Goal: Task Accomplishment & Management: Complete application form

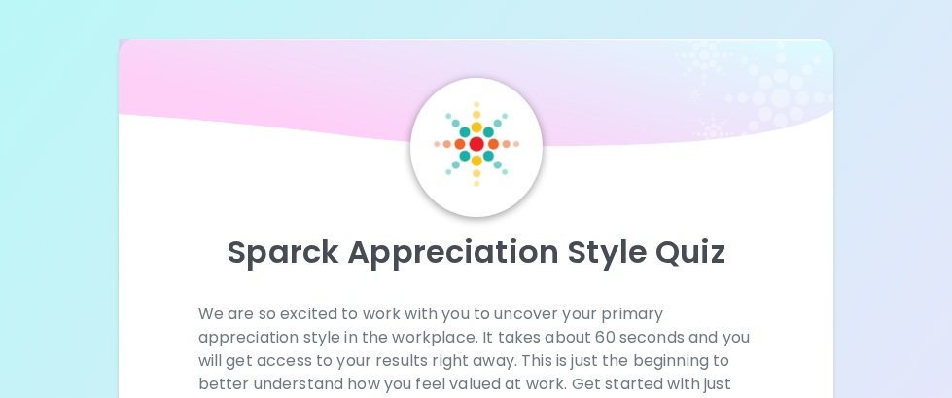
scroll to position [292, 0]
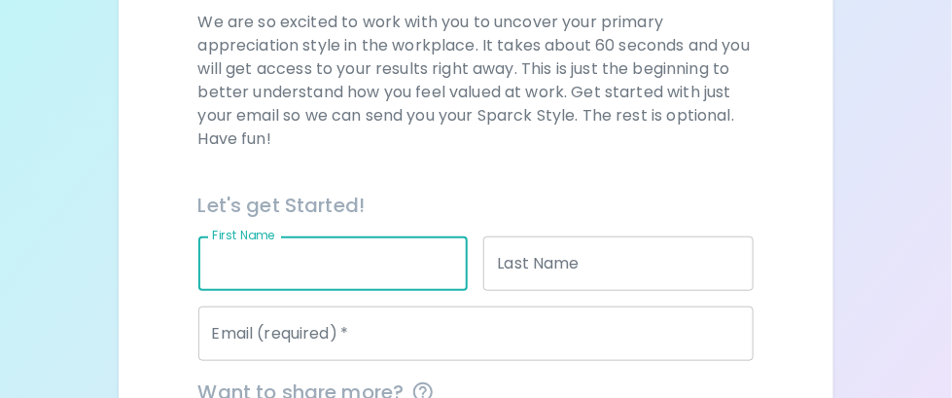
click at [200, 268] on input "First Name" at bounding box center [333, 263] width 270 height 54
type input "[PERSON_NAME]"
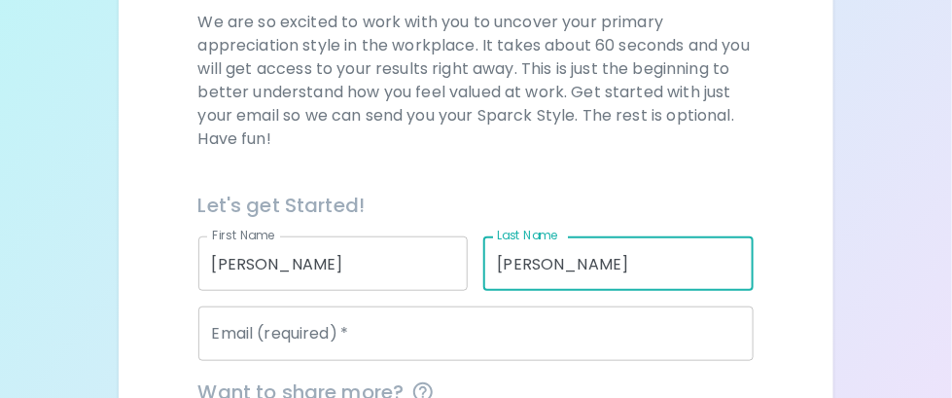
type input "[PERSON_NAME]"
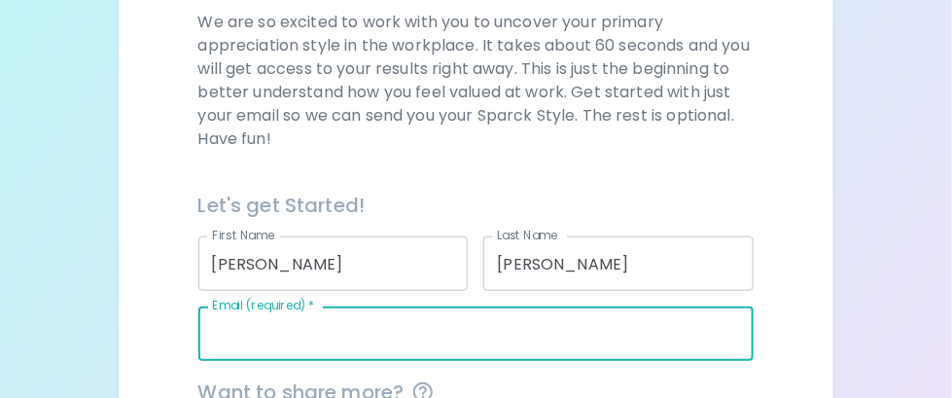
click at [228, 344] on input "Email (required)   *" at bounding box center [476, 333] width 556 height 54
type input "[PERSON_NAME][EMAIL_ADDRESS][PERSON_NAME][DOMAIN_NAME]"
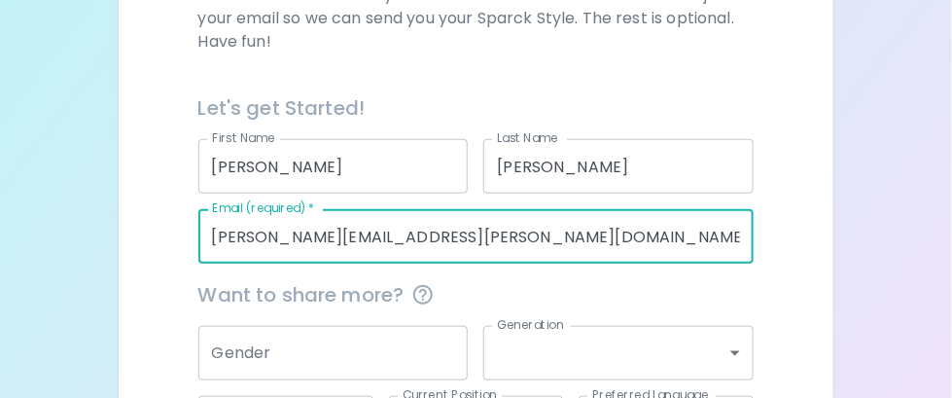
scroll to position [486, 0]
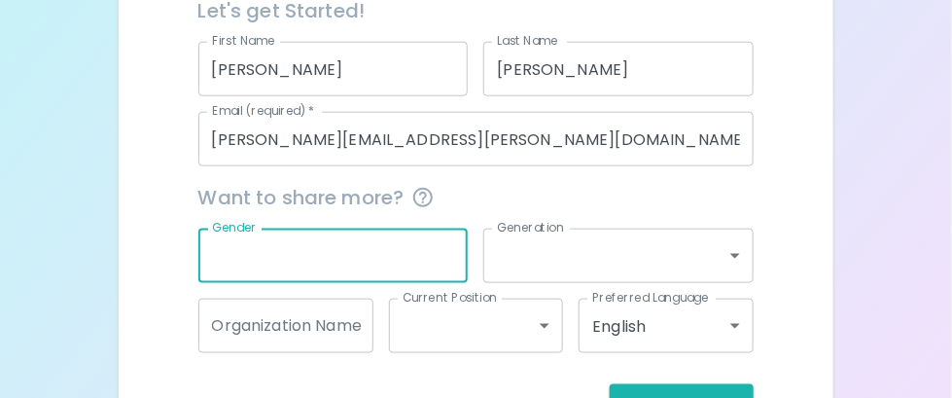
click at [305, 259] on input "Gender" at bounding box center [333, 256] width 270 height 54
type input "[DEMOGRAPHIC_DATA]"
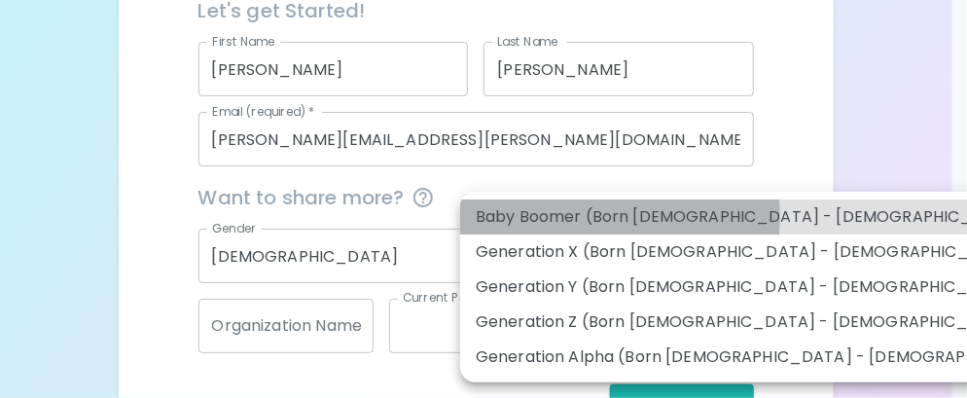
click at [561, 215] on li "Baby Boomer (Born [DEMOGRAPHIC_DATA] - [DEMOGRAPHIC_DATA])" at bounding box center [769, 216] width 618 height 35
type input "baby_boomer"
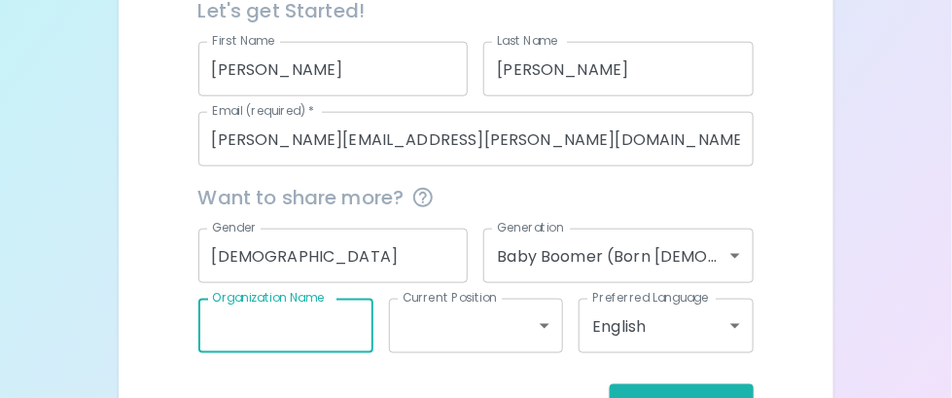
click at [314, 331] on input "Organization Name" at bounding box center [285, 326] width 175 height 54
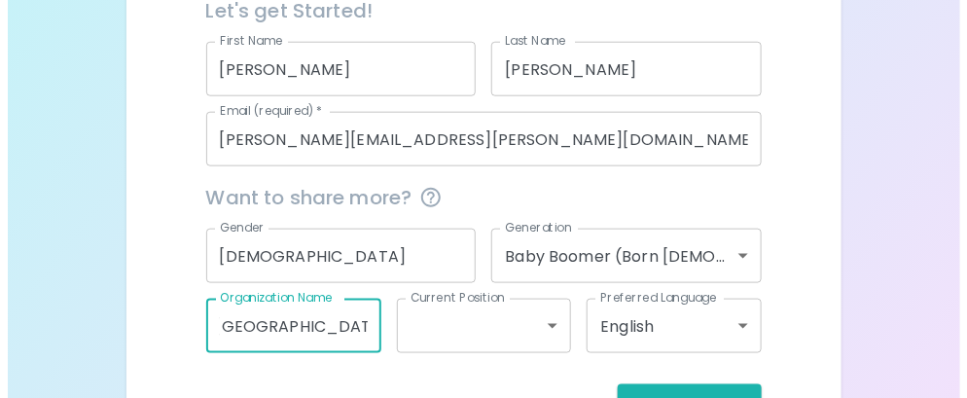
scroll to position [0, 16]
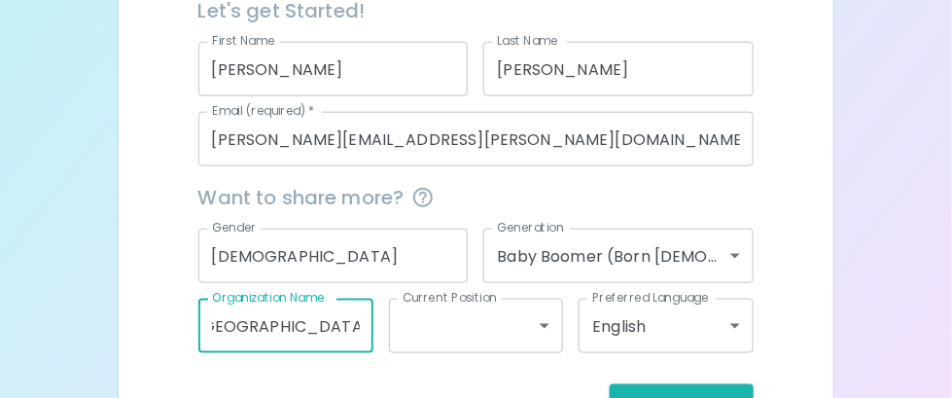
type input "[GEOGRAPHIC_DATA][US_STATE]"
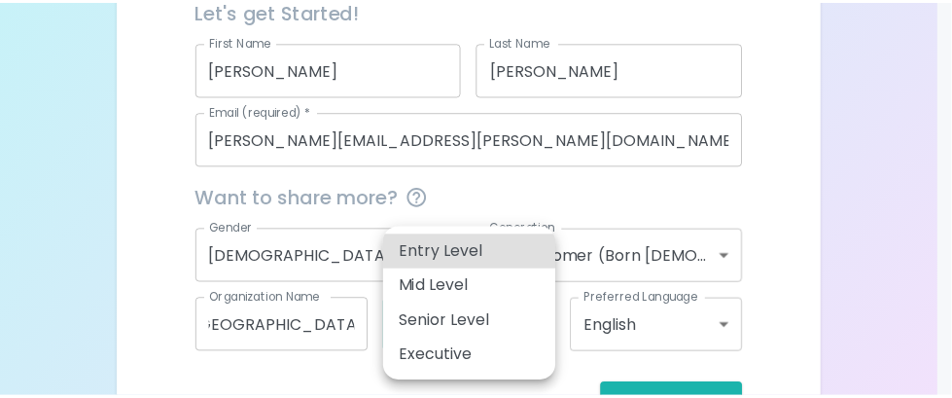
scroll to position [0, 0]
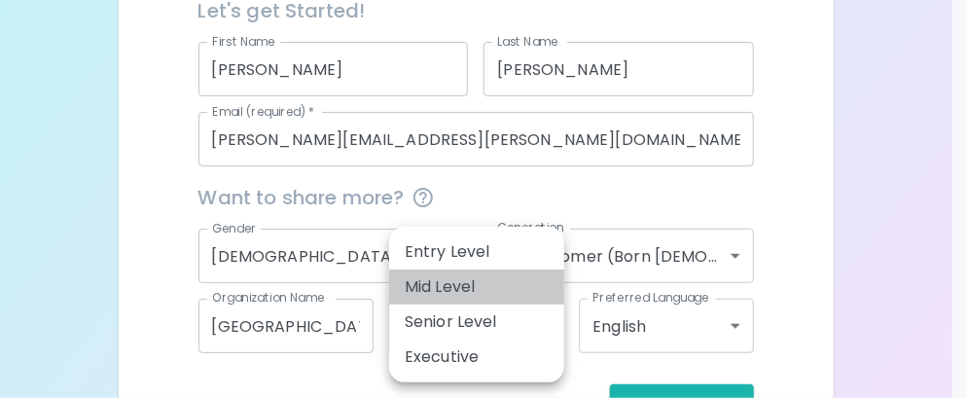
click at [462, 284] on li "Mid Level" at bounding box center [476, 286] width 175 height 35
type input "mid_level"
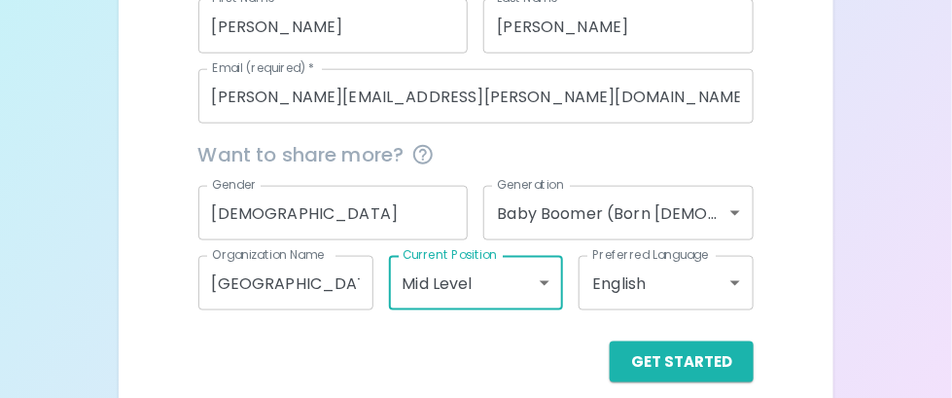
scroll to position [551, 0]
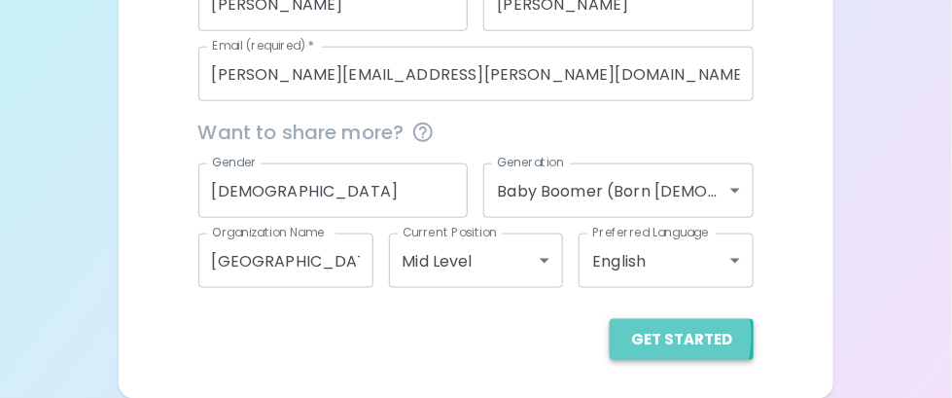
click at [650, 335] on button "Get Started" at bounding box center [682, 339] width 144 height 41
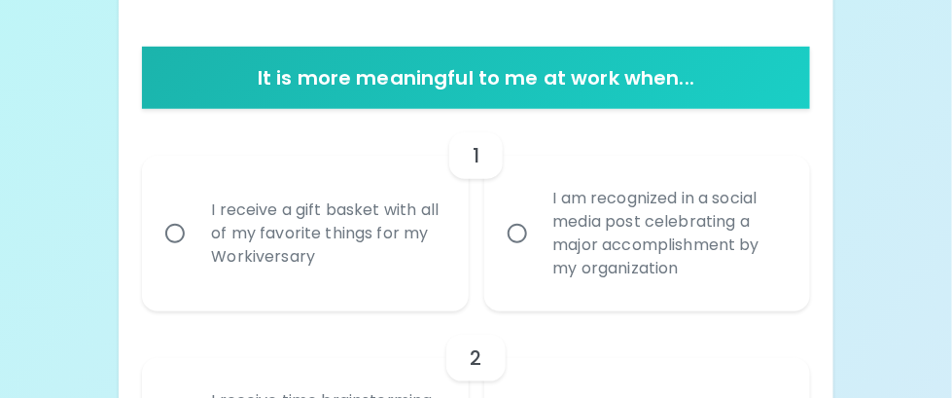
scroll to position [454, 0]
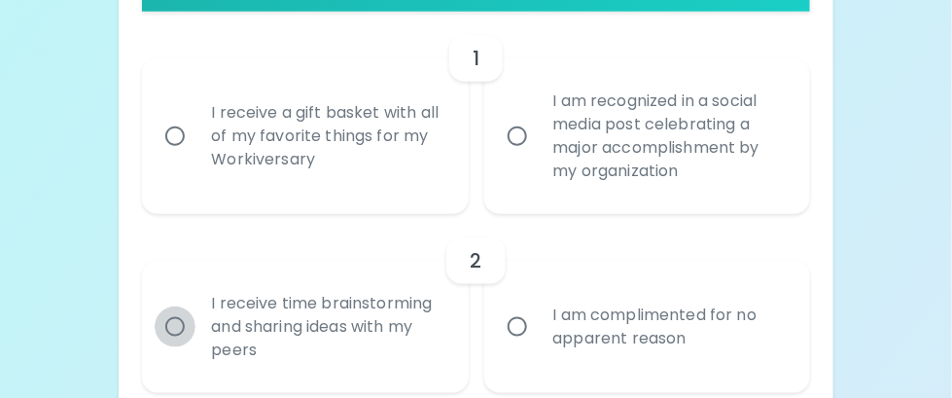
click at [175, 322] on input "I receive time brainstorming and sharing ideas with my peers" at bounding box center [175, 326] width 41 height 41
radio input "true"
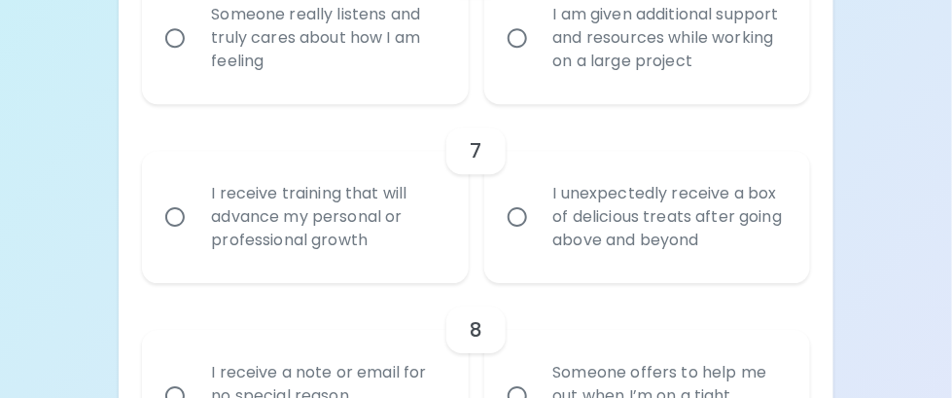
scroll to position [1485, 0]
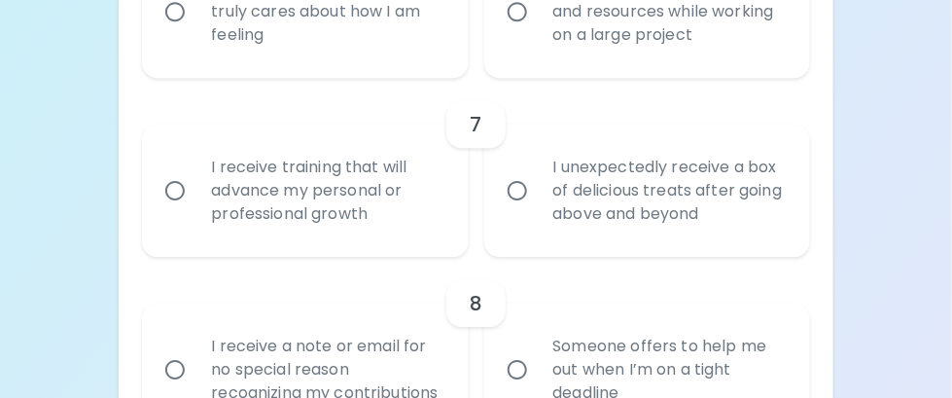
click at [173, 187] on input "I receive training that will advance my personal or professional growth" at bounding box center [175, 190] width 41 height 41
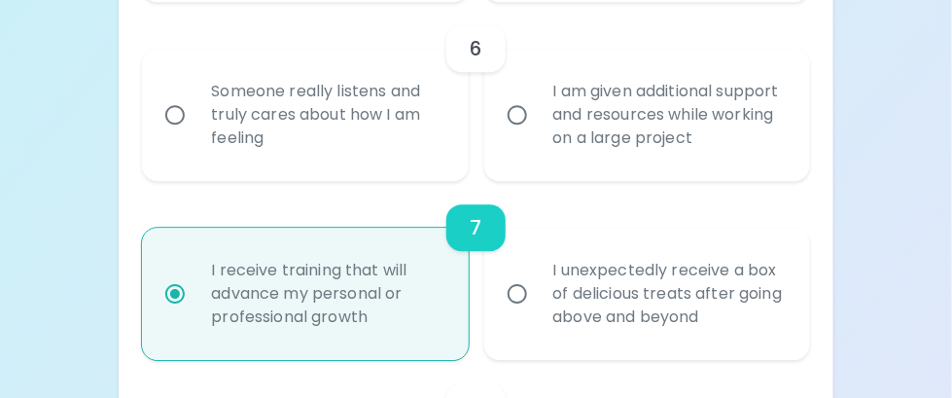
scroll to position [1383, 0]
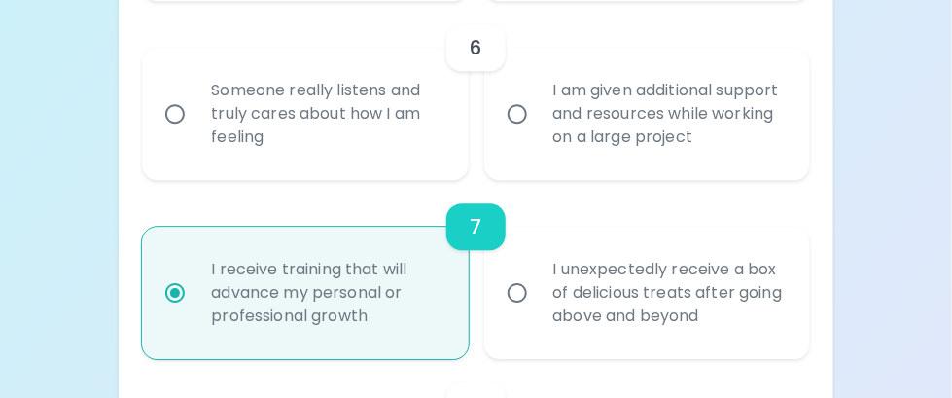
radio input "true"
click at [517, 107] on input "I am given additional support and resources while working on a large project" at bounding box center [517, 113] width 41 height 41
radio input "false"
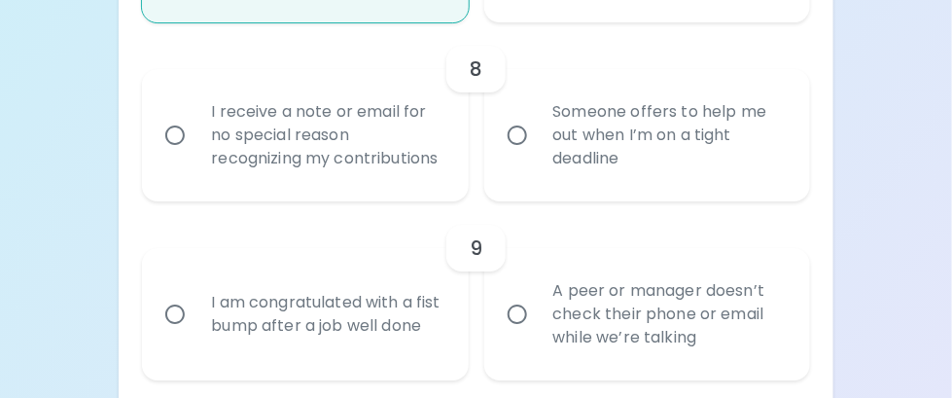
scroll to position [1734, 0]
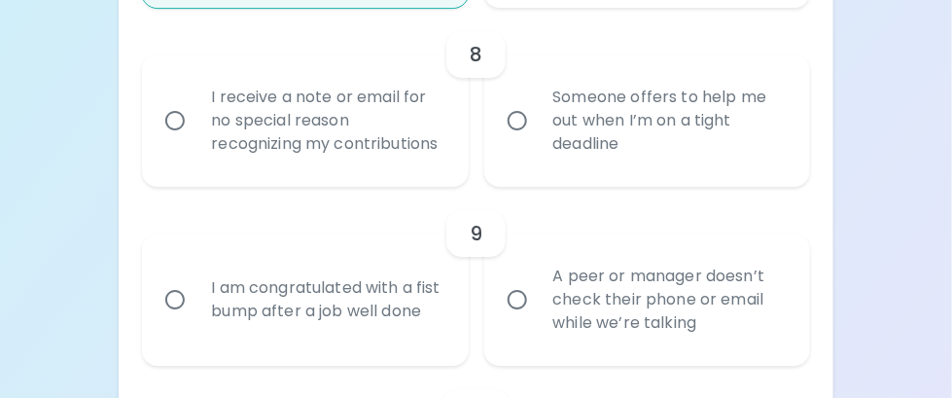
radio input "true"
click at [514, 121] on input "Someone offers to help me out when I’m on a tight deadline" at bounding box center [517, 120] width 41 height 41
radio input "false"
radio input "true"
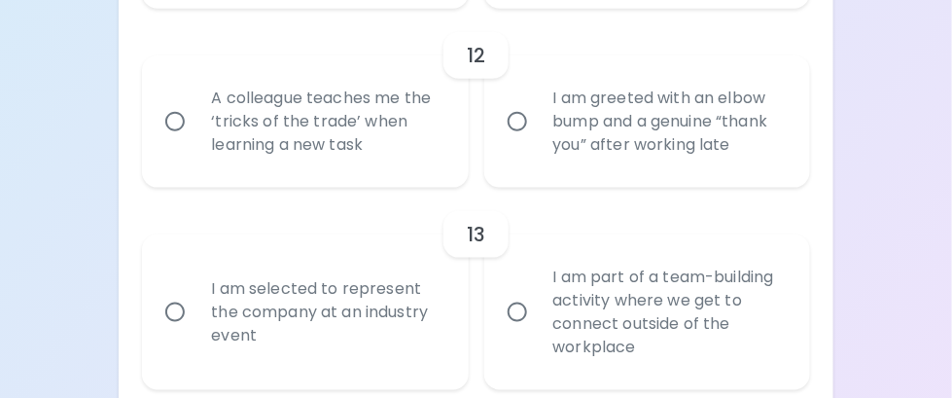
scroll to position [2473, 0]
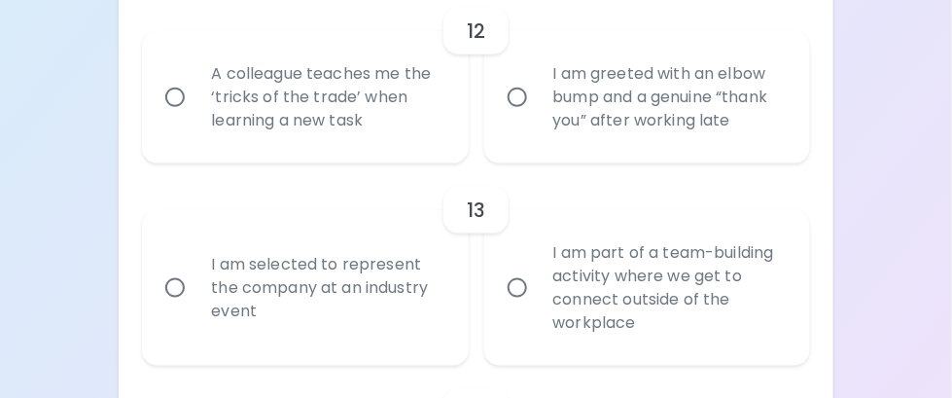
radio input "true"
click at [175, 95] on input "A colleague teaches me the ‘tricks of the trade’ when learning a new task" at bounding box center [175, 97] width 41 height 41
radio input "false"
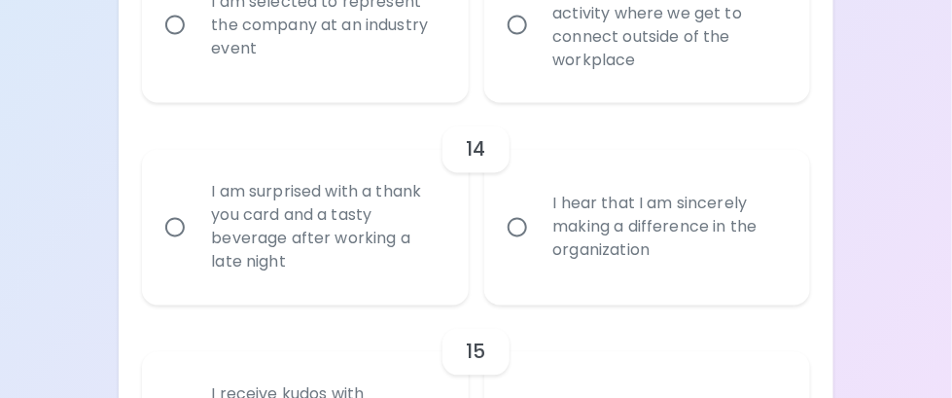
scroll to position [2823, 0]
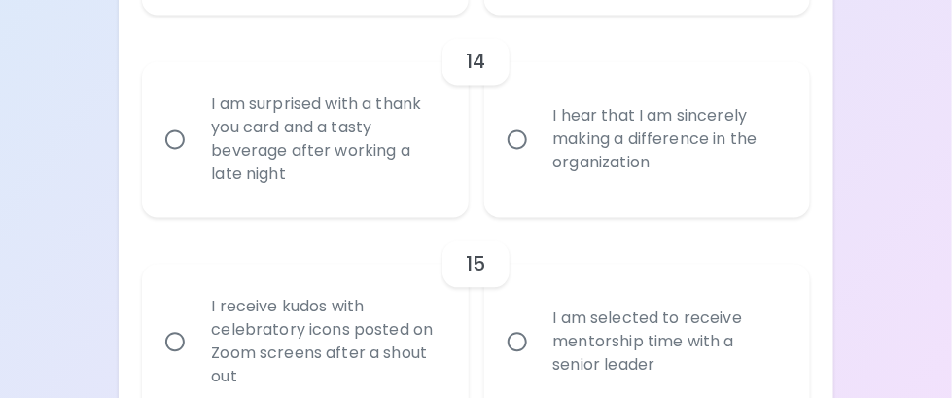
radio input "true"
click at [519, 137] on input "I hear that I am sincerely making a difference in the organization" at bounding box center [517, 140] width 41 height 41
radio input "false"
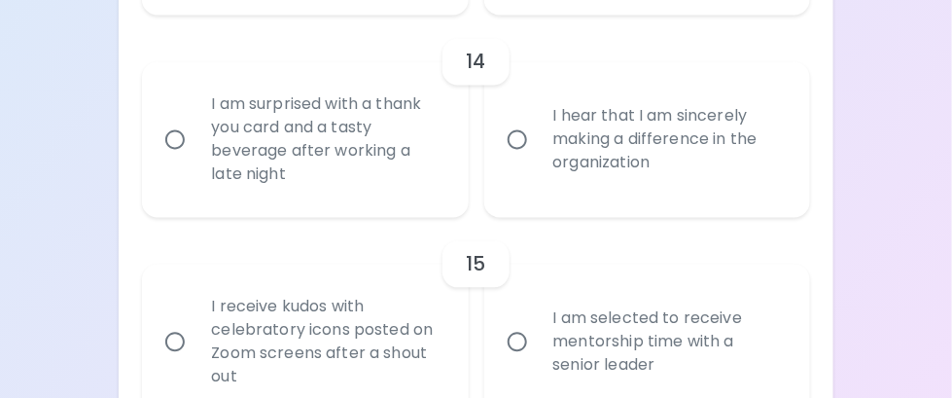
radio input "false"
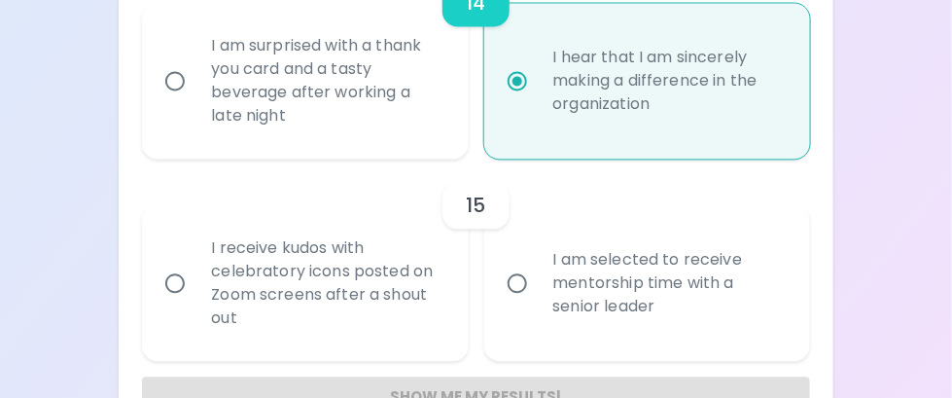
scroll to position [2939, 0]
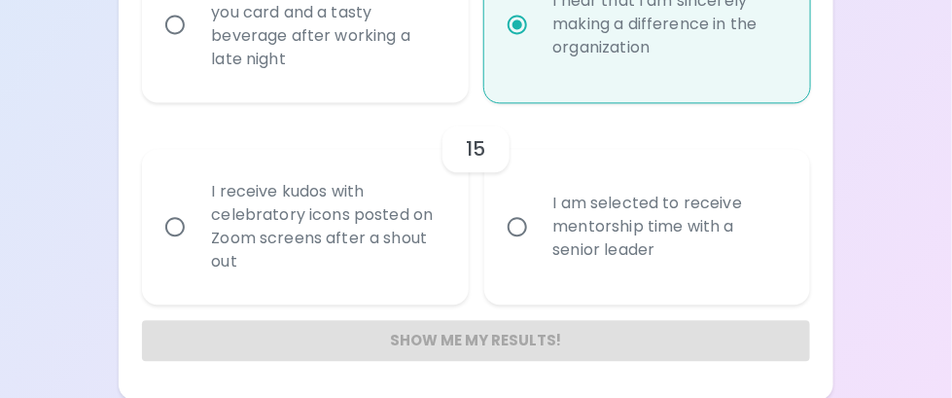
radio input "true"
click at [505, 341] on div "Show me my results!" at bounding box center [475, 340] width 667 height 41
click at [444, 339] on div "Show me my results!" at bounding box center [475, 340] width 667 height 41
click at [478, 340] on div "Show me my results!" at bounding box center [475, 340] width 667 height 41
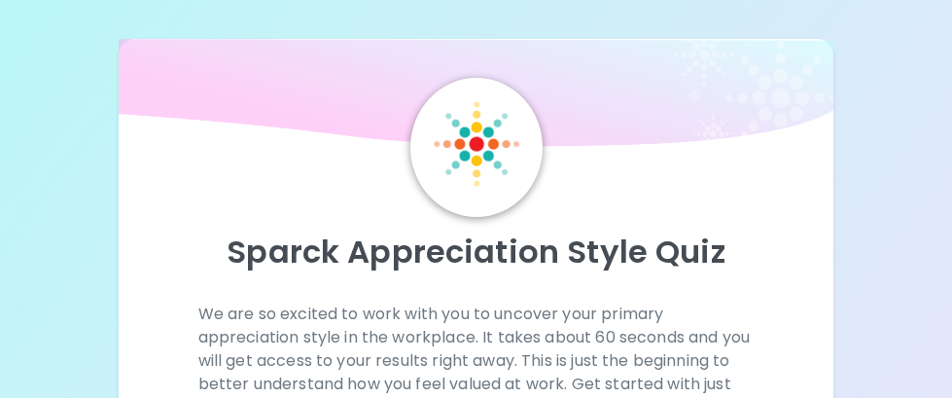
scroll to position [486, 0]
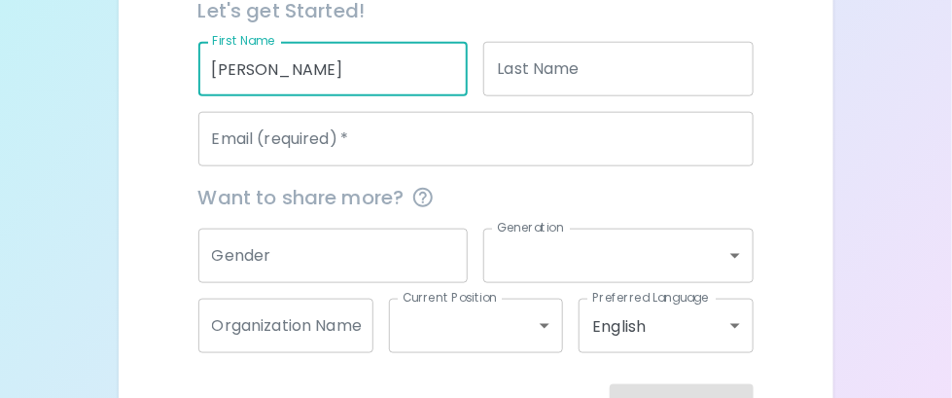
type input "[PERSON_NAME]"
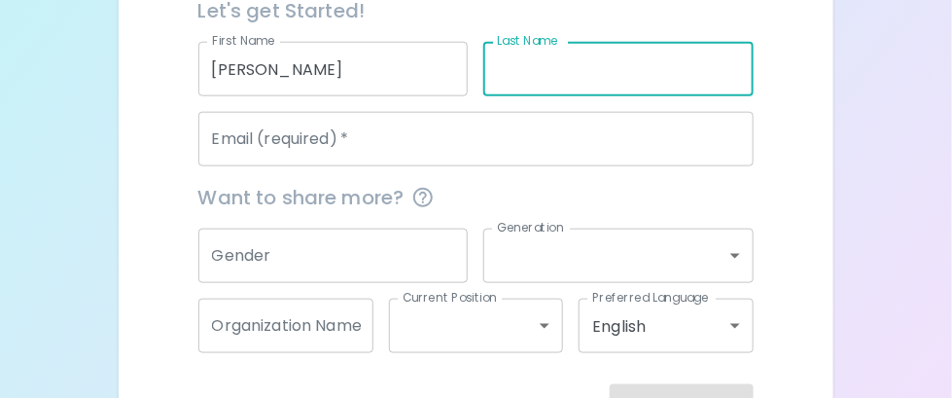
click at [565, 70] on input "Last Name" at bounding box center [618, 69] width 270 height 54
type input "[PERSON_NAME]"
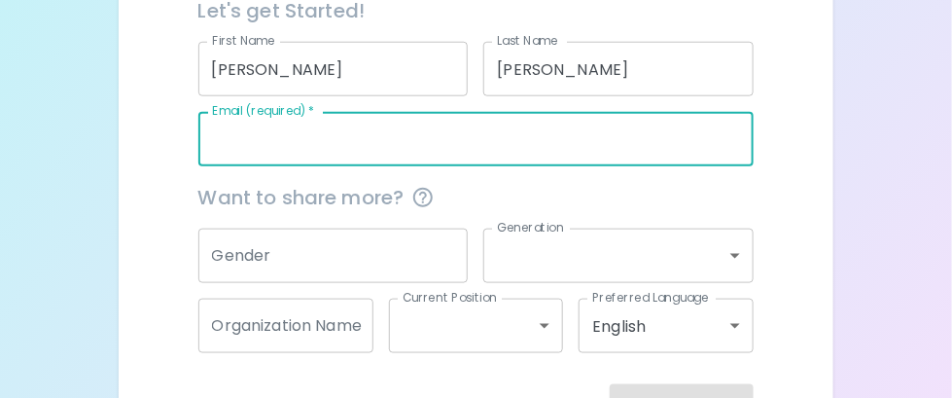
click at [483, 156] on input "Email (required)   *" at bounding box center [476, 139] width 556 height 54
type input "[PERSON_NAME][EMAIL_ADDRESS][PERSON_NAME][DOMAIN_NAME]"
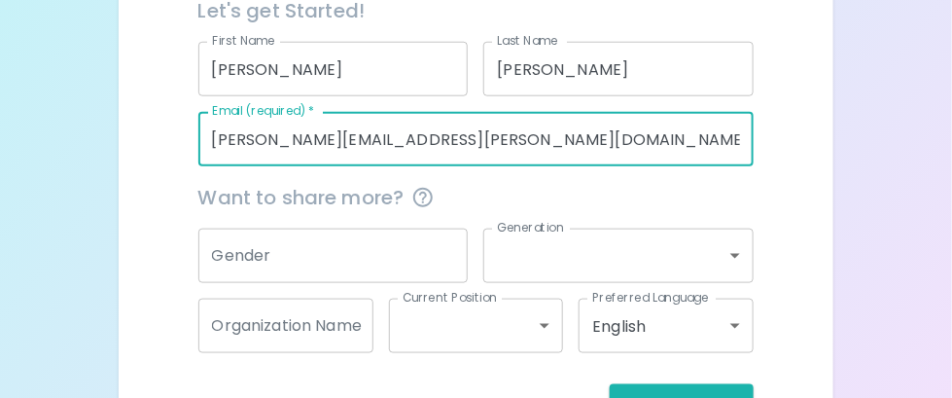
click at [311, 250] on input "Gender" at bounding box center [333, 256] width 270 height 54
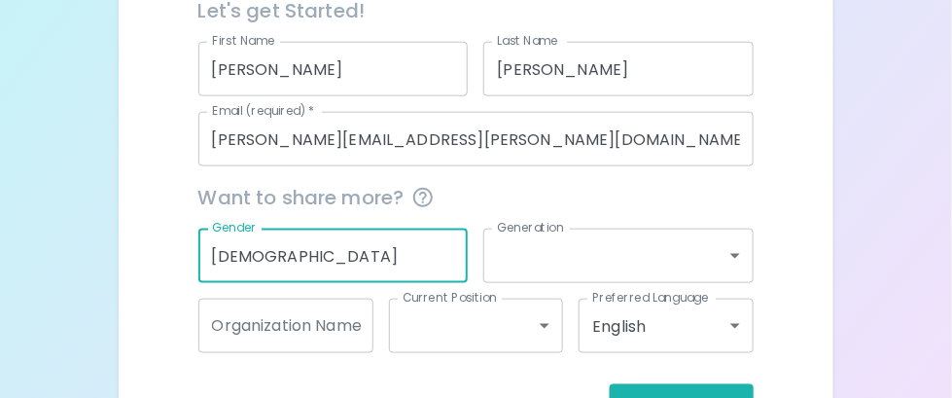
type input "[DEMOGRAPHIC_DATA]"
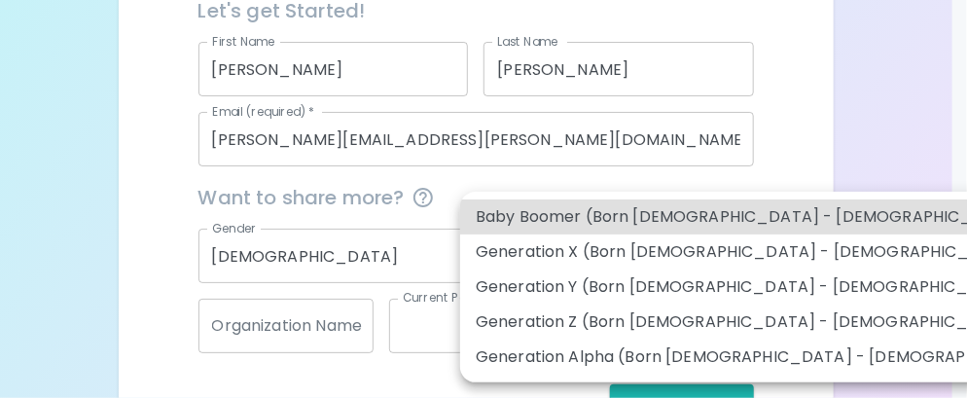
click at [687, 223] on li "Baby Boomer (Born [DEMOGRAPHIC_DATA] - [DEMOGRAPHIC_DATA])" at bounding box center [769, 216] width 618 height 35
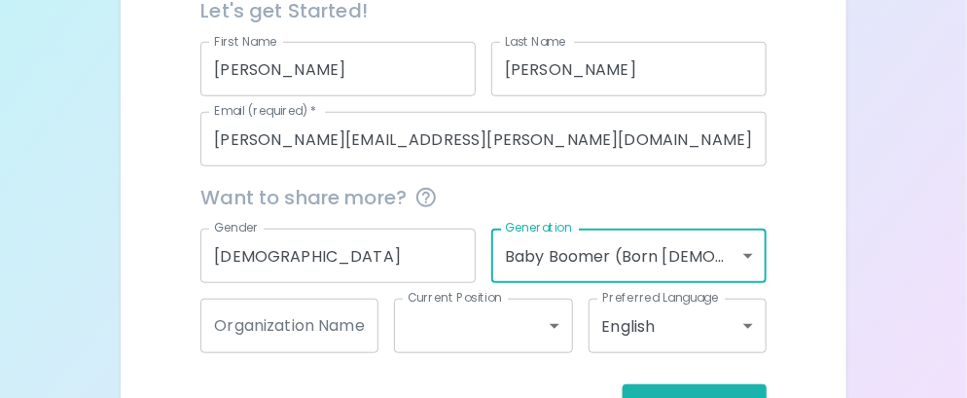
type input "baby_boomer"
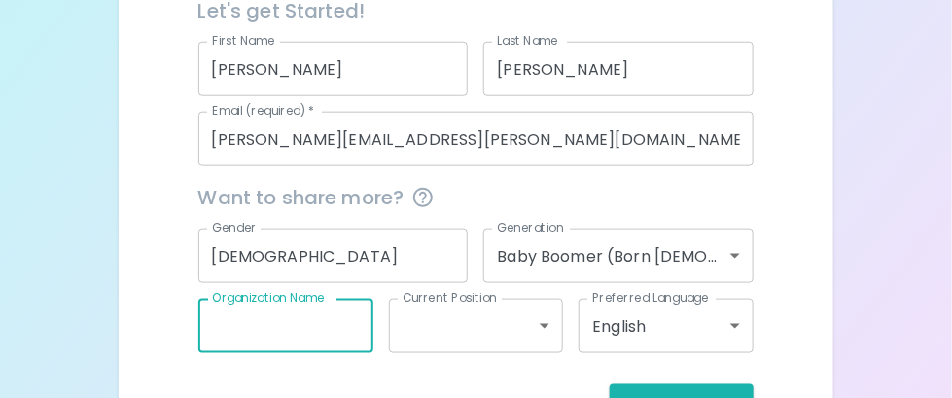
click at [299, 335] on input "Organization Name" at bounding box center [285, 326] width 175 height 54
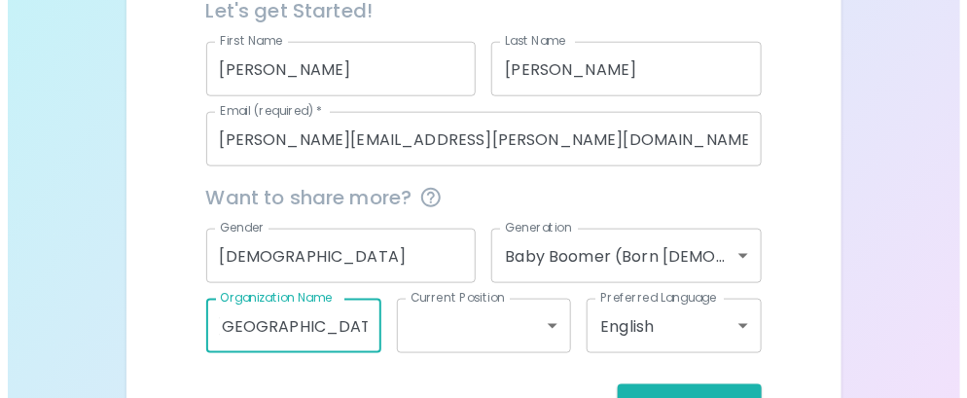
scroll to position [0, 16]
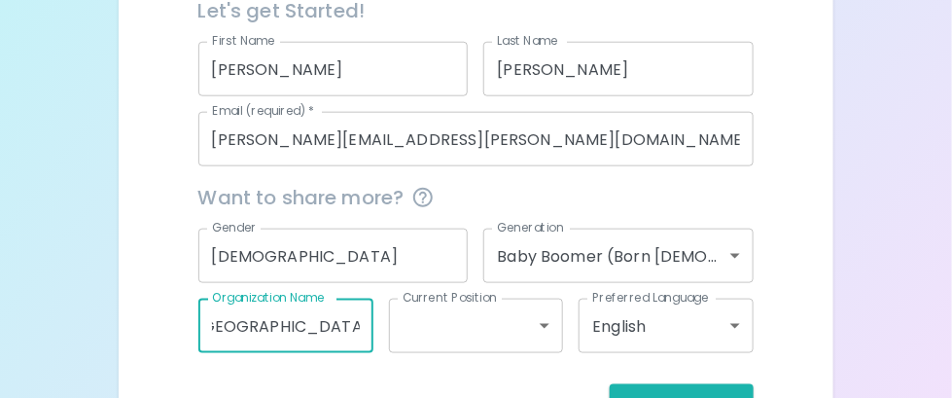
type input "[GEOGRAPHIC_DATA][US_STATE]"
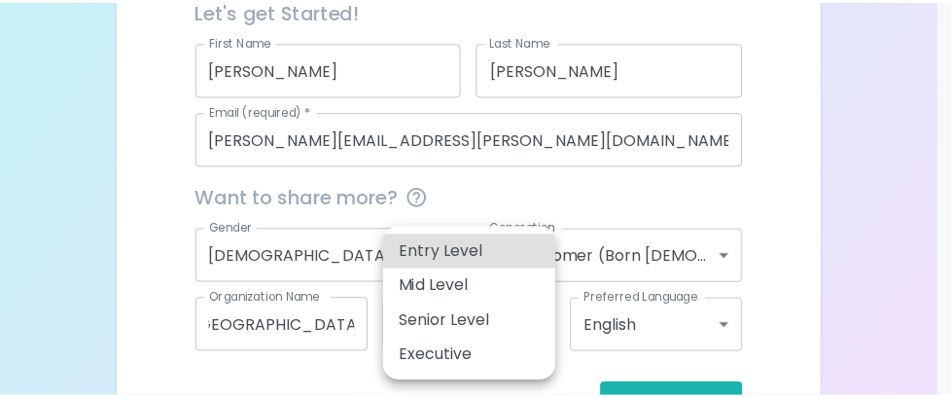
scroll to position [0, 0]
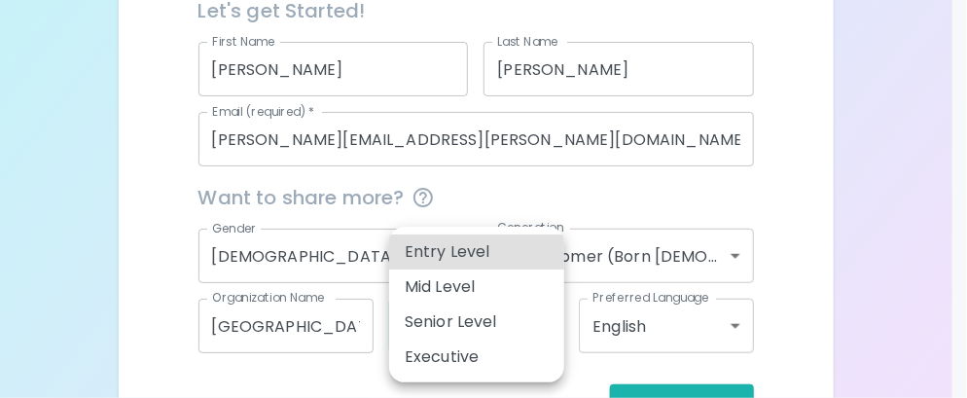
click at [451, 278] on li "Mid Level" at bounding box center [476, 286] width 175 height 35
type input "mid_level"
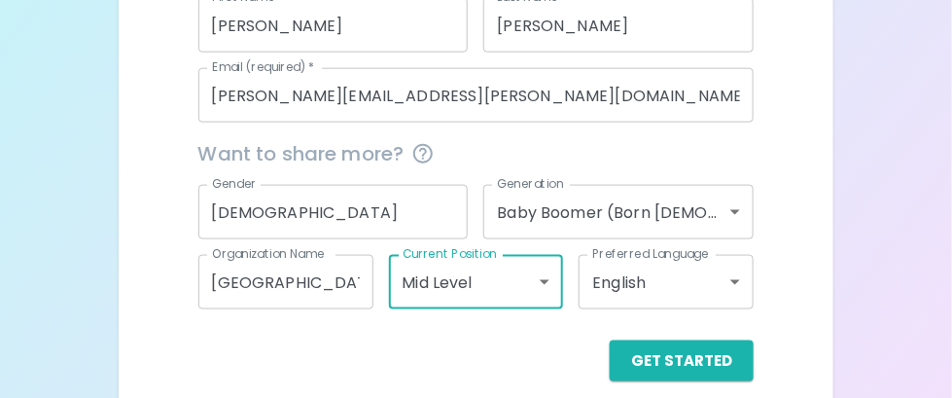
scroll to position [551, 0]
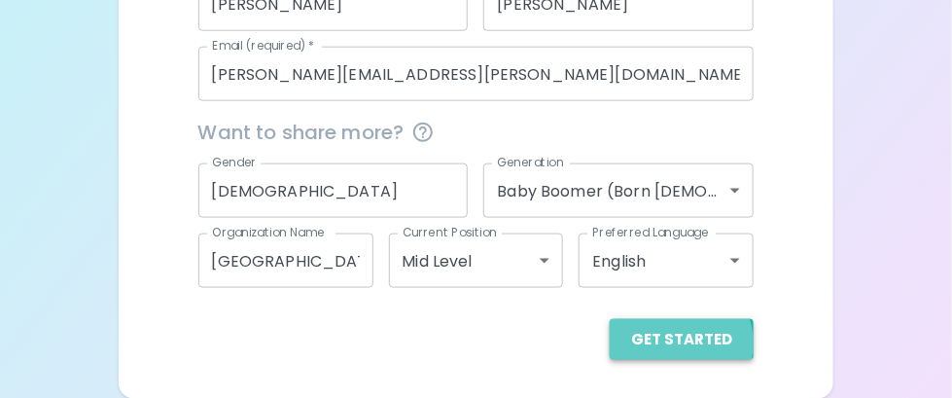
click at [676, 342] on button "Get Started" at bounding box center [682, 339] width 144 height 41
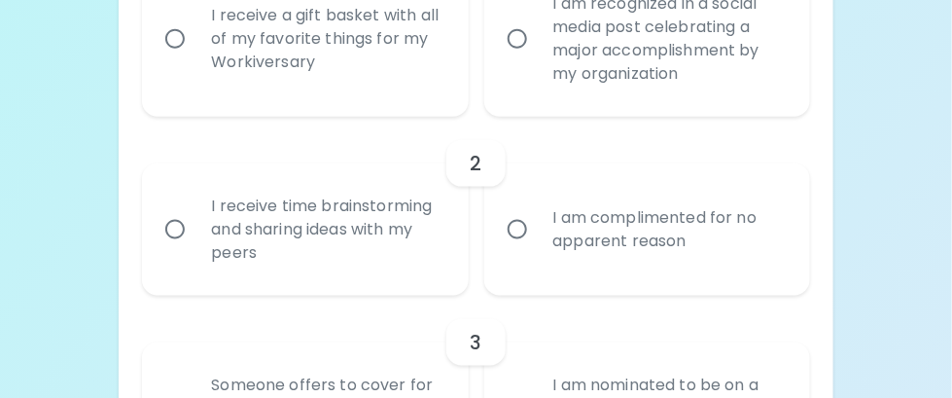
scroll to position [649, 0]
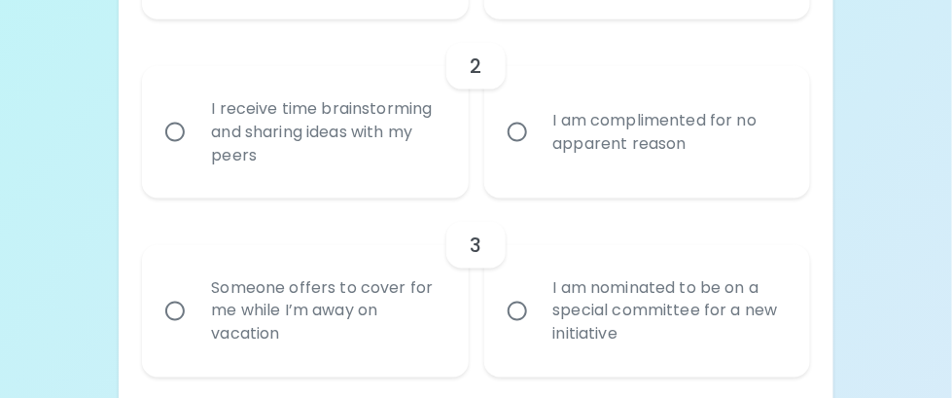
click at [171, 131] on input "I receive time brainstorming and sharing ideas with my peers" at bounding box center [175, 132] width 41 height 41
radio input "true"
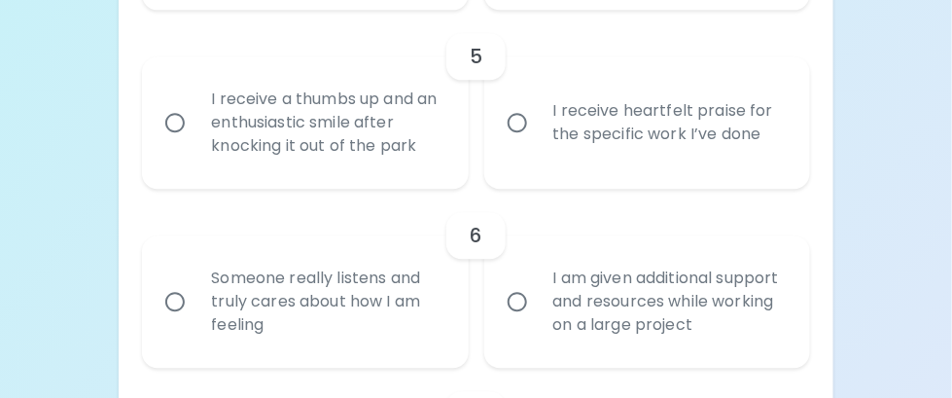
scroll to position [1290, 0]
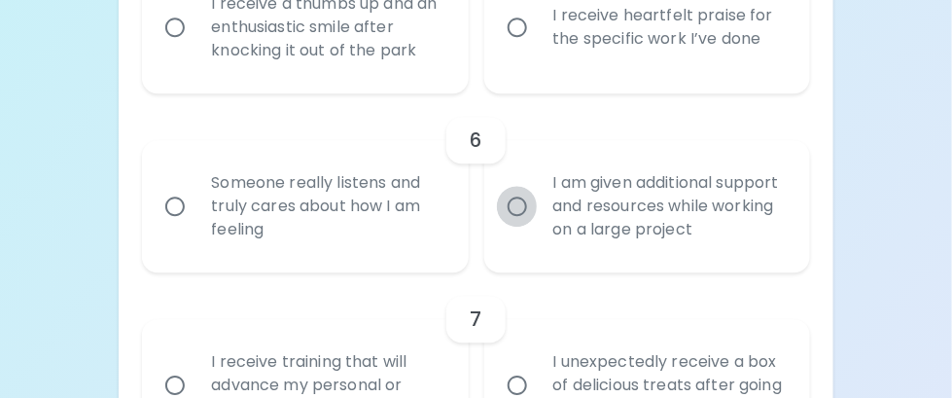
click at [514, 202] on input "I am given additional support and resources while working on a large project" at bounding box center [517, 206] width 41 height 41
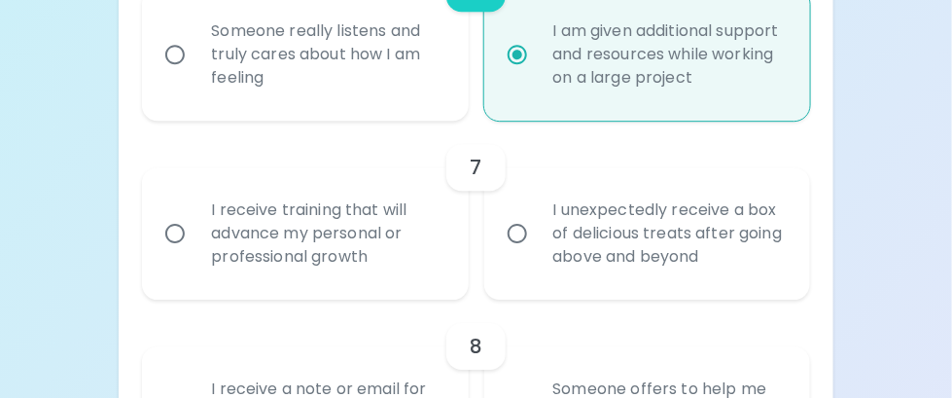
scroll to position [1447, 0]
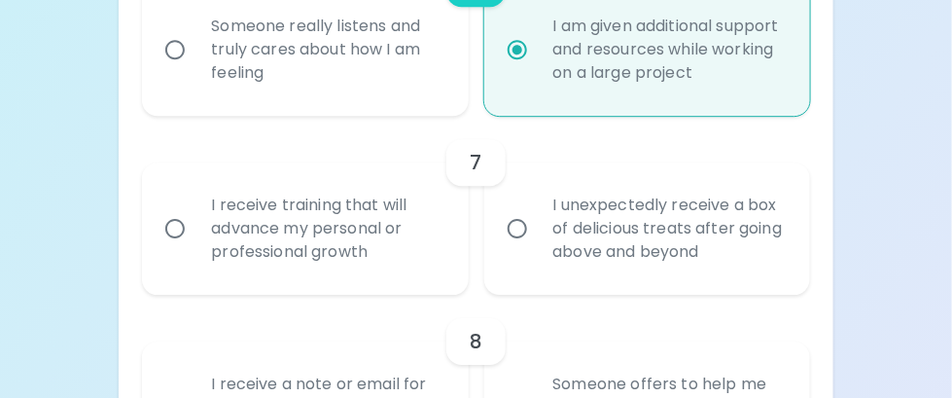
radio input "true"
click at [178, 228] on input "I receive training that will advance my personal or professional growth" at bounding box center [175, 228] width 41 height 41
radio input "false"
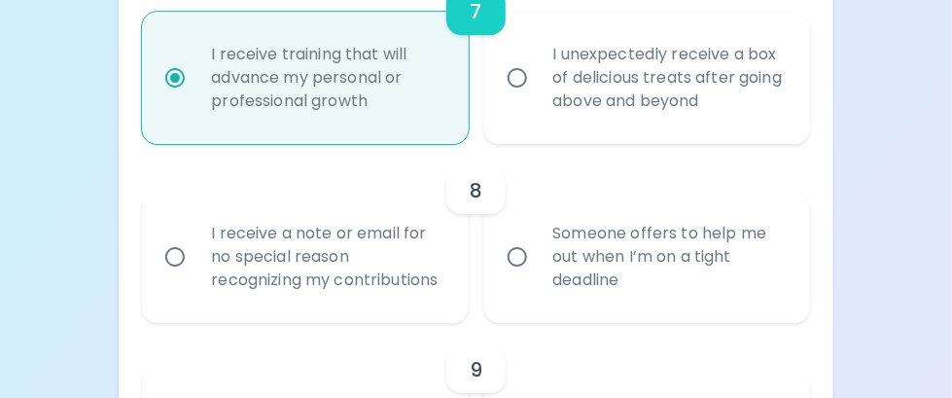
scroll to position [1603, 0]
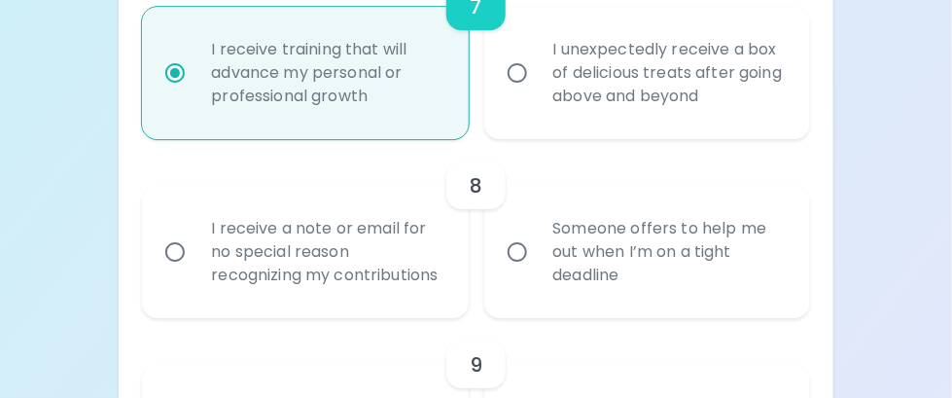
radio input "true"
click at [521, 253] on input "Someone offers to help me out when I’m on a tight deadline" at bounding box center [517, 251] width 41 height 41
radio input "false"
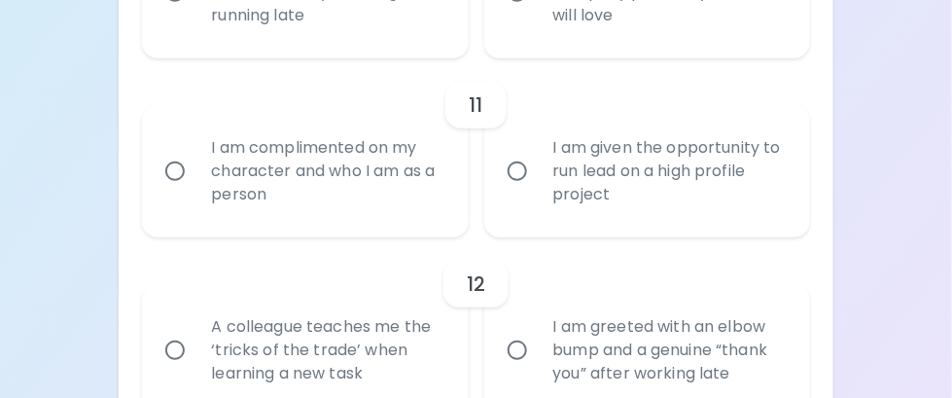
scroll to position [2244, 0]
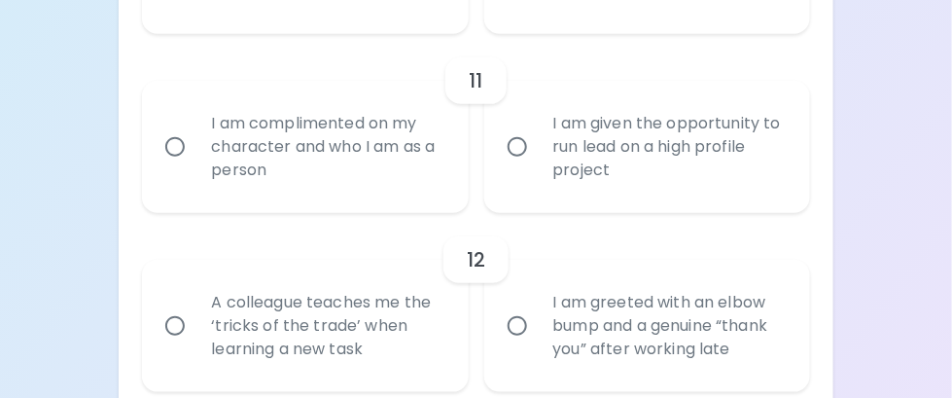
radio input "true"
click at [175, 322] on input "A colleague teaches me the ‘tricks of the trade’ when learning a new task" at bounding box center [175, 325] width 41 height 41
radio input "false"
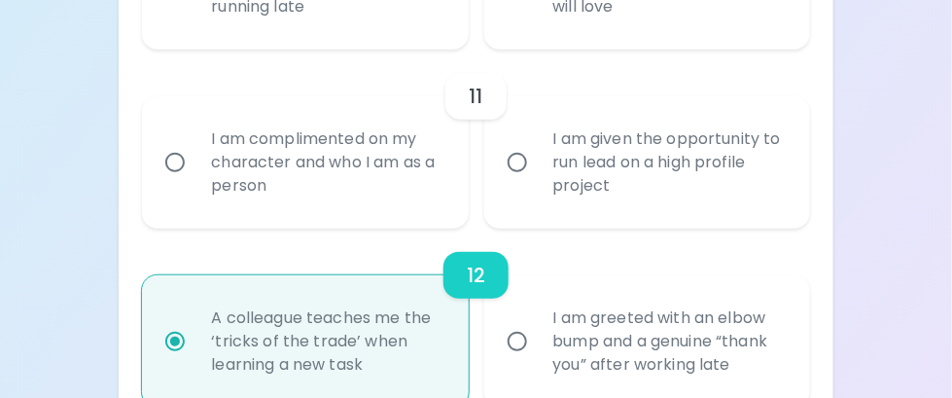
scroll to position [2205, 0]
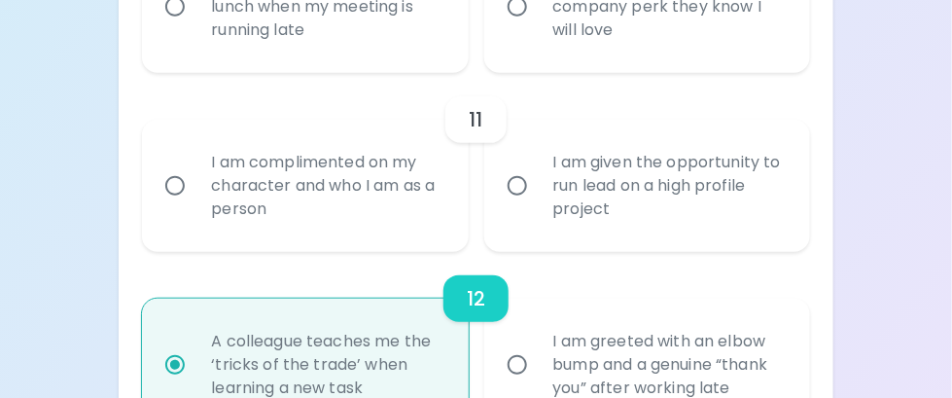
radio input "true"
click at [519, 186] on input "I am given the opportunity to run lead on a high profile project" at bounding box center [517, 185] width 41 height 41
radio input "false"
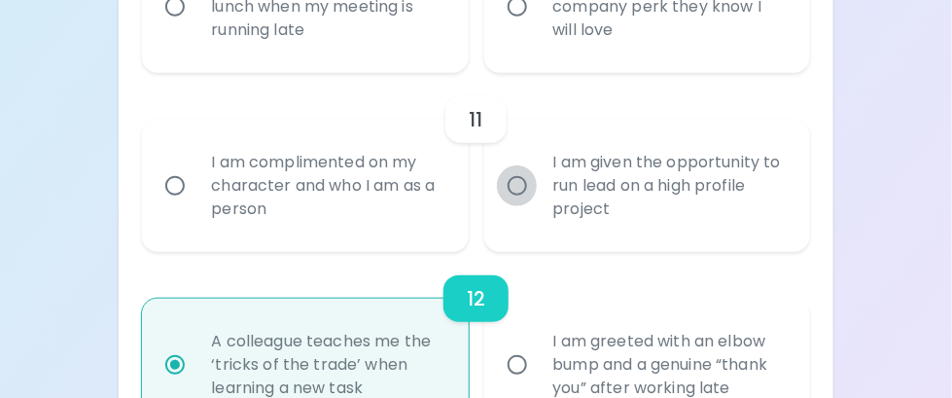
radio input "false"
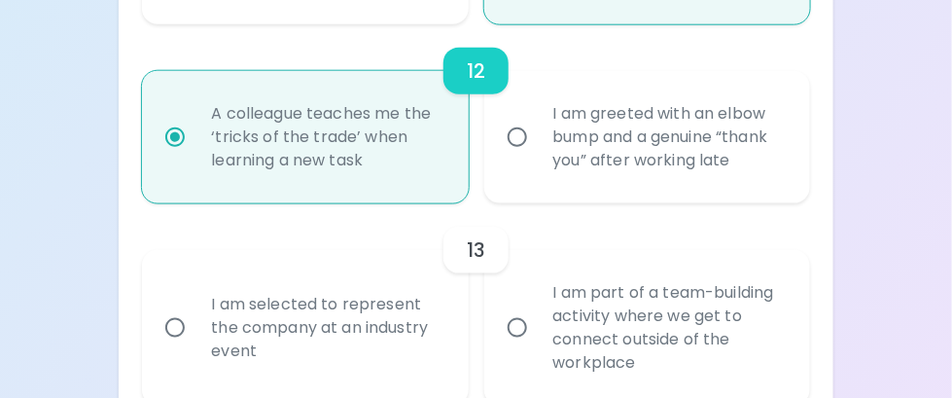
scroll to position [2556, 0]
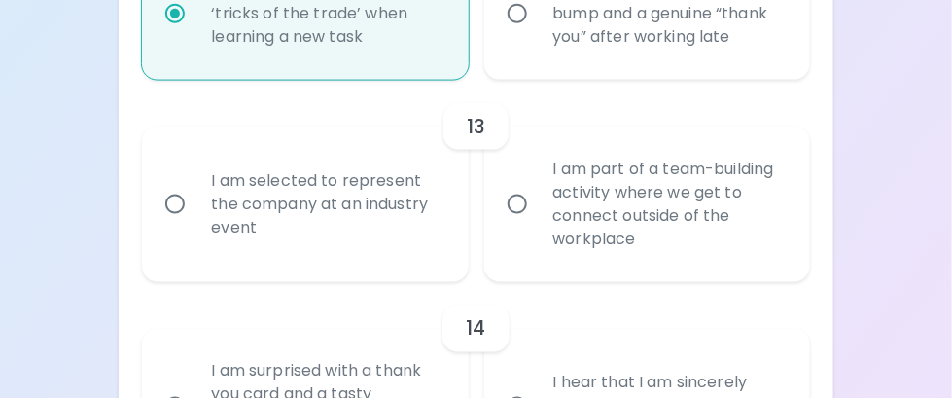
radio input "true"
click at [514, 206] on input "I am part of a team-building activity where we get to connect outside of the wo…" at bounding box center [517, 204] width 41 height 41
radio input "false"
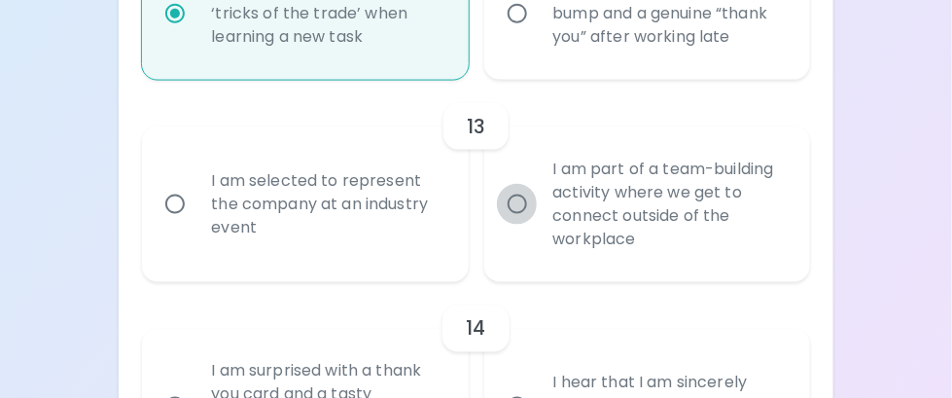
radio input "false"
radio input "true"
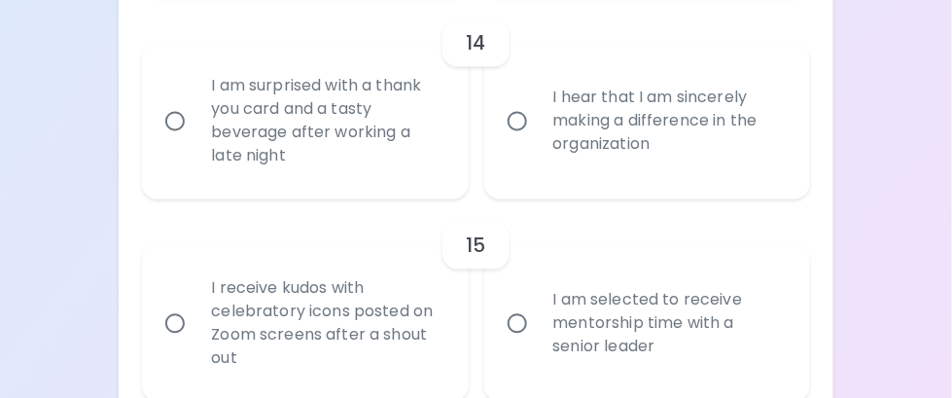
scroll to position [2907, 0]
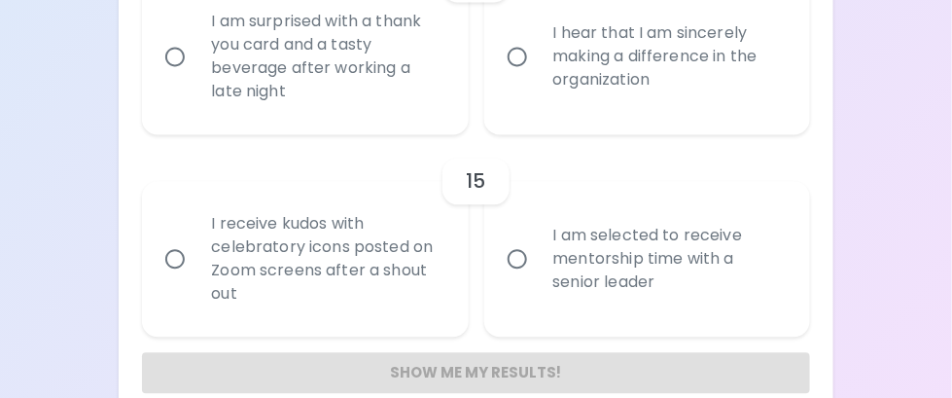
radio input "true"
click at [514, 55] on input "I hear that I am sincerely making a difference in the organization" at bounding box center [517, 56] width 41 height 41
radio input "false"
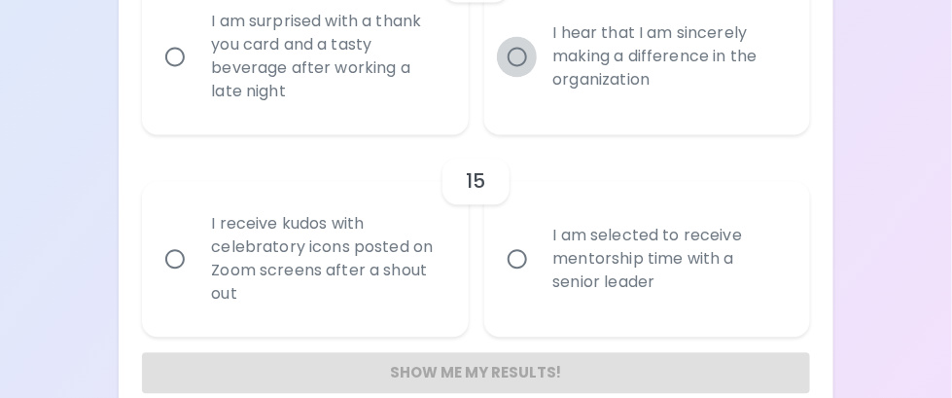
radio input "false"
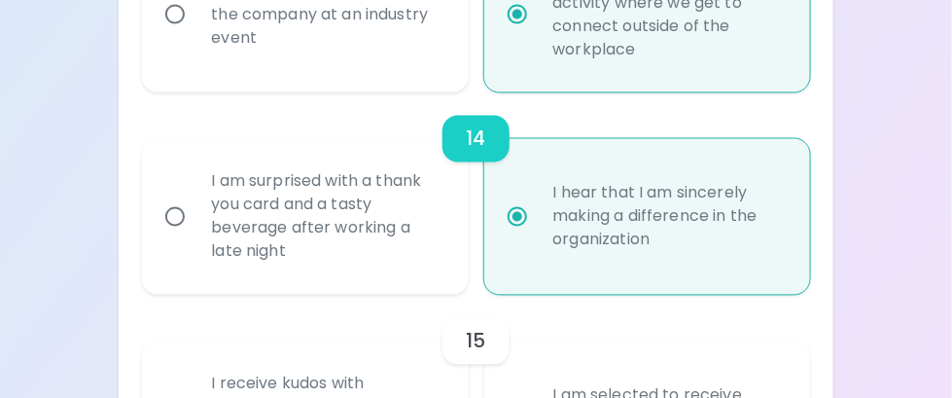
scroll to position [2939, 0]
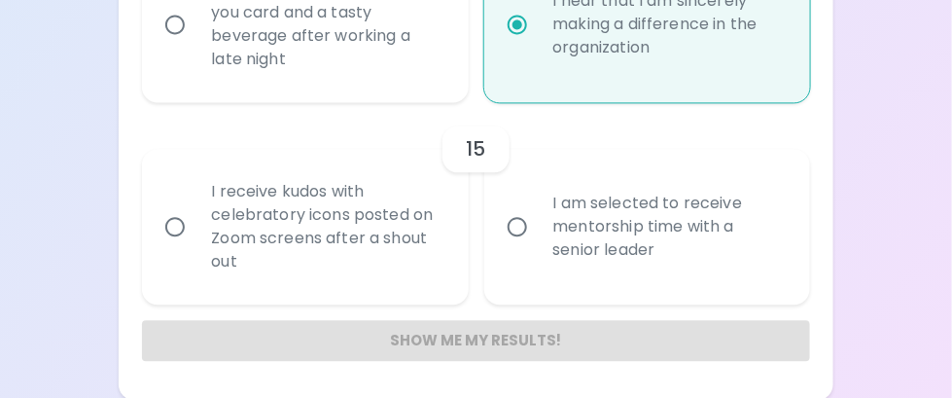
radio input "true"
click at [479, 334] on div "Show me my results!" at bounding box center [475, 340] width 667 height 41
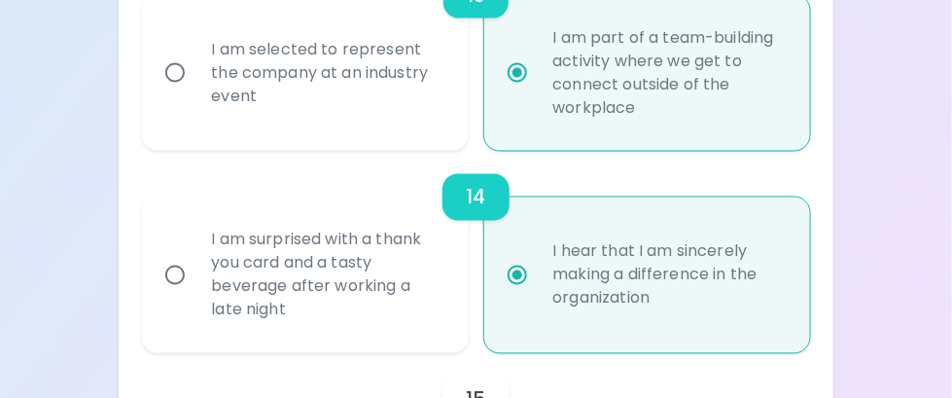
scroll to position [2647, 0]
